Goal: Entertainment & Leisure: Consume media (video, audio)

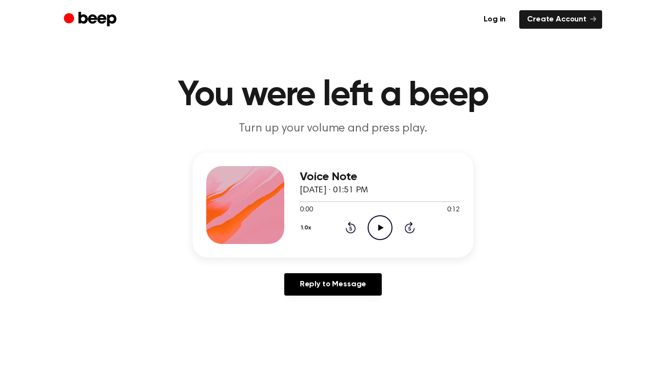
click at [382, 228] on icon "Play Audio" at bounding box center [379, 227] width 25 height 25
click at [377, 226] on icon "Pause Audio" at bounding box center [379, 227] width 25 height 25
click at [380, 223] on icon "Play Audio" at bounding box center [379, 227] width 25 height 25
click at [368, 226] on circle at bounding box center [380, 228] width 24 height 24
click at [380, 228] on icon at bounding box center [380, 228] width 5 height 6
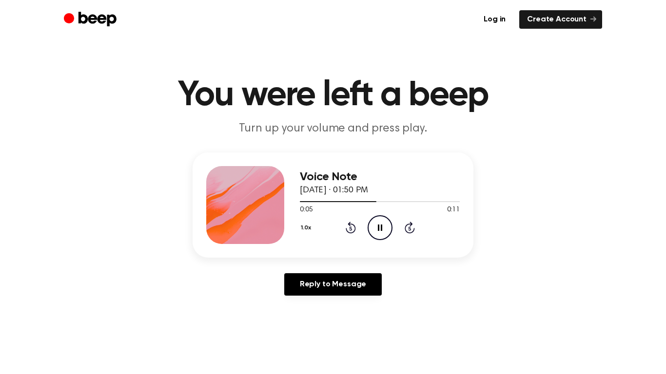
click at [373, 220] on icon "Pause Audio" at bounding box center [379, 227] width 25 height 25
click at [372, 233] on icon "Play Audio" at bounding box center [379, 227] width 25 height 25
click at [383, 226] on icon "Play Audio" at bounding box center [379, 227] width 25 height 25
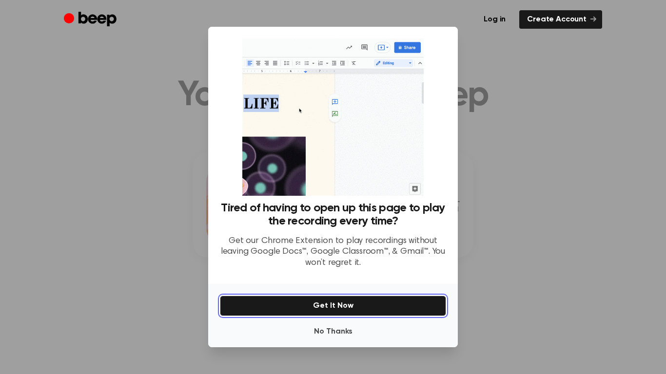
click at [396, 308] on button "Get It Now" at bounding box center [333, 306] width 226 height 20
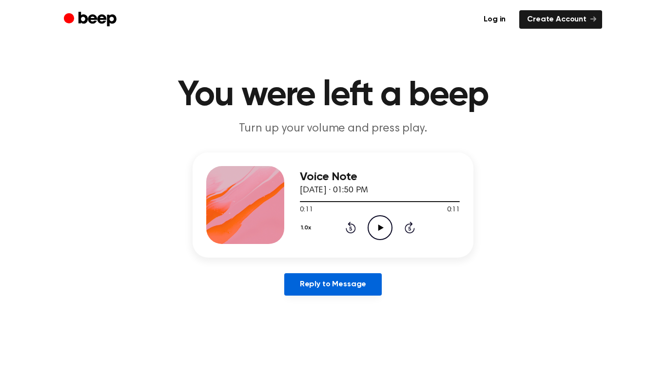
click at [366, 282] on link "Reply to Message" at bounding box center [332, 284] width 97 height 22
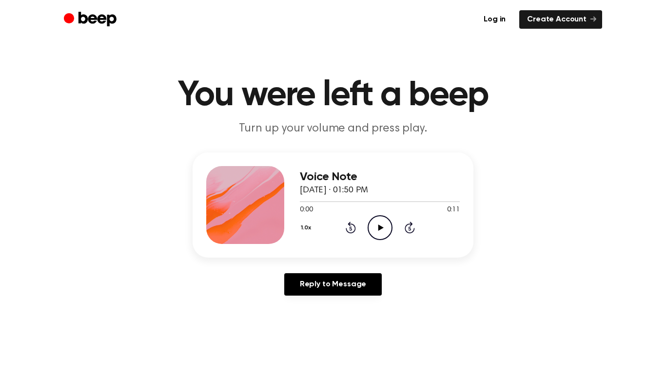
click at [379, 238] on icon "Play Audio" at bounding box center [379, 227] width 25 height 25
click at [371, 217] on icon "Play Audio" at bounding box center [379, 227] width 25 height 25
click at [380, 219] on icon "Play Audio" at bounding box center [379, 227] width 25 height 25
click at [377, 220] on icon "Pause Audio" at bounding box center [379, 227] width 25 height 25
click at [377, 220] on icon "Play Audio" at bounding box center [379, 227] width 25 height 25
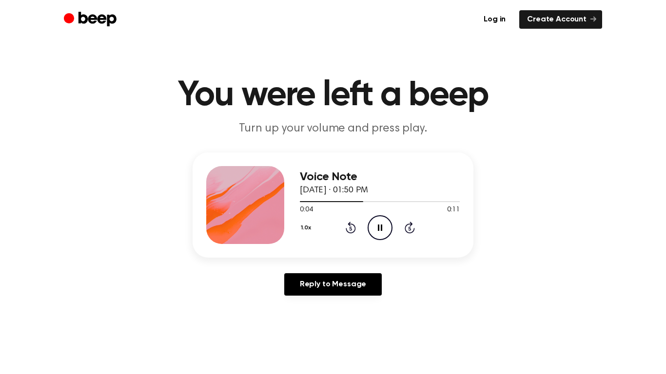
click at [377, 220] on icon "Pause Audio" at bounding box center [379, 227] width 25 height 25
click at [297, 205] on div "Voice Note August 14, 2022 · 01:50 PM 0:04 0:11 Your browser does not support t…" at bounding box center [332, 205] width 281 height 105
click at [300, 204] on div at bounding box center [380, 201] width 160 height 8
click at [369, 223] on icon "Play Audio" at bounding box center [379, 227] width 25 height 25
click at [371, 217] on icon "Pause Audio" at bounding box center [379, 227] width 25 height 25
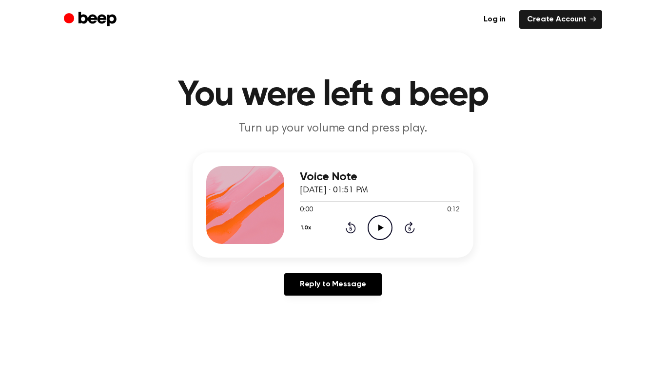
click at [380, 237] on icon "Play Audio" at bounding box center [379, 227] width 25 height 25
click at [374, 236] on icon "Pause Audio" at bounding box center [379, 227] width 25 height 25
click at [369, 225] on icon "Play Audio" at bounding box center [379, 227] width 25 height 25
click at [304, 198] on div at bounding box center [380, 201] width 160 height 8
click at [376, 220] on icon "Play Audio" at bounding box center [379, 227] width 25 height 25
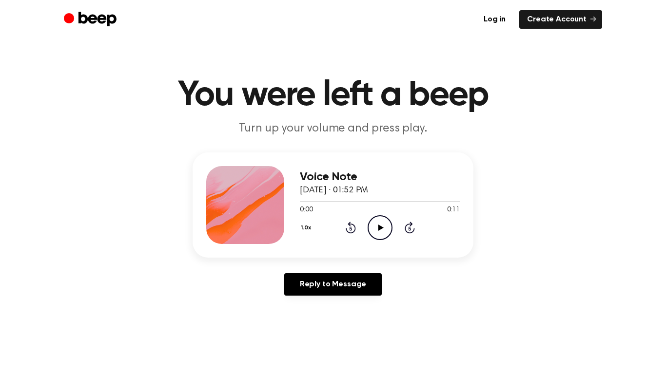
click at [373, 233] on icon "Play Audio" at bounding box center [379, 227] width 25 height 25
click at [388, 220] on icon "Play Audio" at bounding box center [379, 227] width 25 height 25
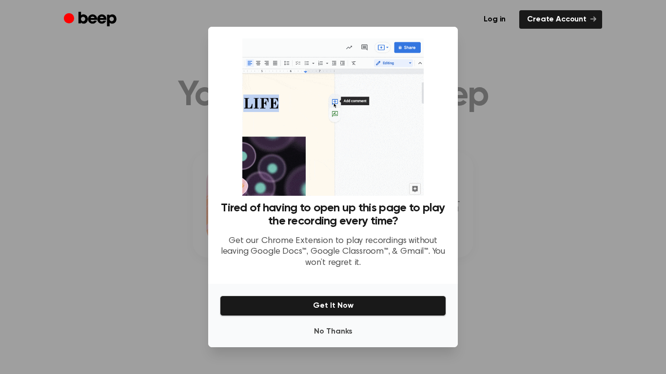
click at [347, 254] on p "Get our Chrome Extension to play recordings without leaving Google Docs™, Googl…" at bounding box center [333, 252] width 226 height 33
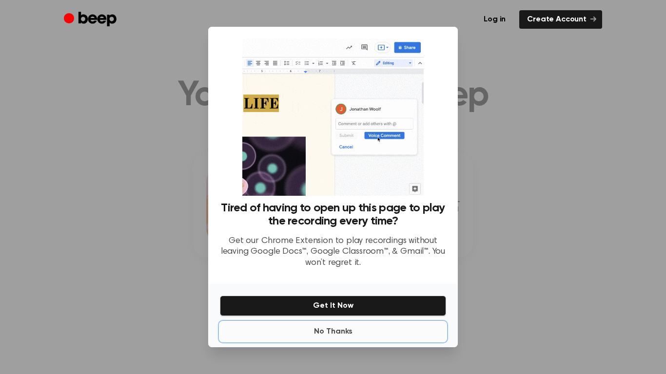
click at [374, 330] on button "No Thanks" at bounding box center [333, 331] width 226 height 19
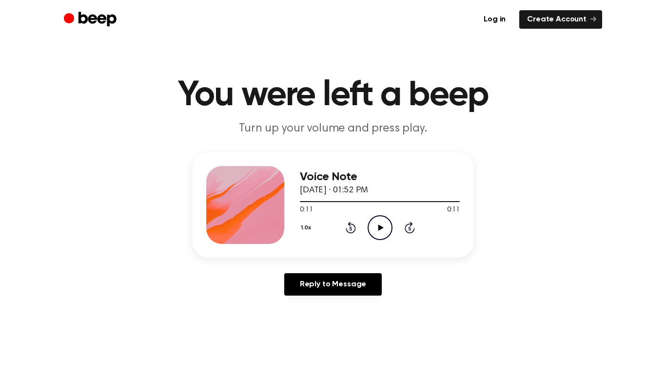
click at [363, 224] on div "1.0x Rewind 5 seconds Play Audio Skip 5 seconds" at bounding box center [380, 227] width 160 height 25
click at [377, 229] on icon "Play Audio" at bounding box center [379, 227] width 25 height 25
click at [375, 239] on icon "Play Audio" at bounding box center [379, 227] width 25 height 25
click at [372, 231] on icon "Play Audio" at bounding box center [379, 227] width 25 height 25
click at [385, 233] on icon "Play Audio" at bounding box center [379, 227] width 25 height 25
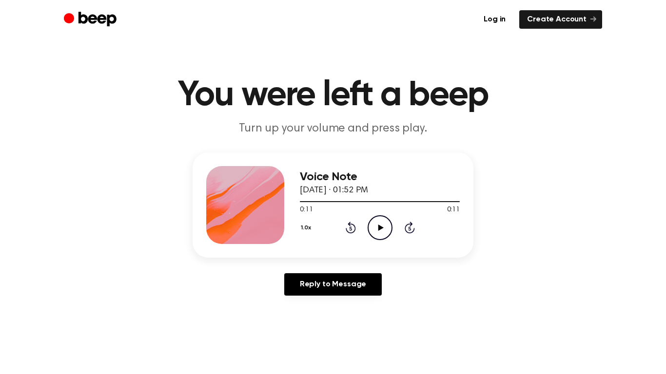
click at [385, 226] on icon "Play Audio" at bounding box center [379, 227] width 25 height 25
click at [376, 216] on circle at bounding box center [380, 228] width 24 height 24
click at [382, 224] on icon "Play Audio" at bounding box center [379, 227] width 25 height 25
click at [392, 202] on div at bounding box center [380, 201] width 160 height 1
drag, startPoint x: 388, startPoint y: 224, endPoint x: 386, endPoint y: 230, distance: 5.7
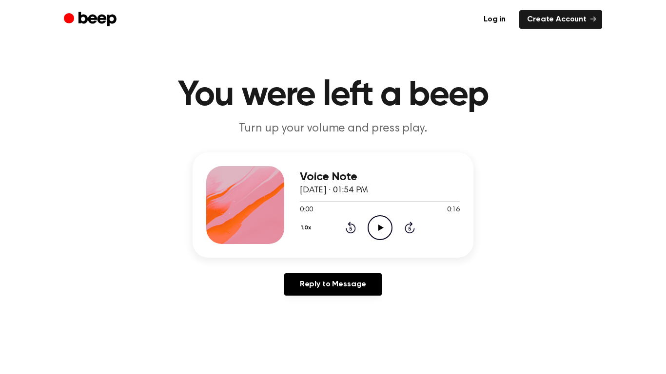
click at [386, 230] on icon "Play Audio" at bounding box center [379, 227] width 25 height 25
click at [384, 227] on icon "Play Audio" at bounding box center [379, 227] width 25 height 25
drag, startPoint x: 300, startPoint y: 201, endPoint x: 300, endPoint y: 207, distance: 6.3
click at [299, 202] on div "Voice Note [DATE] · 01:55 PM 0:10 0:10 Your browser does not support the [objec…" at bounding box center [332, 205] width 281 height 105
click at [304, 205] on div at bounding box center [380, 201] width 160 height 8
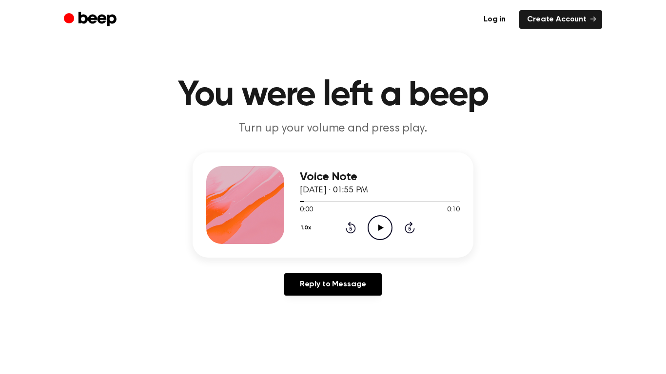
click at [375, 226] on icon "Play Audio" at bounding box center [379, 227] width 25 height 25
click at [388, 228] on icon "Play Audio" at bounding box center [379, 227] width 25 height 25
click at [390, 238] on icon "Play Audio" at bounding box center [379, 227] width 25 height 25
